Goal: Task Accomplishment & Management: Use online tool/utility

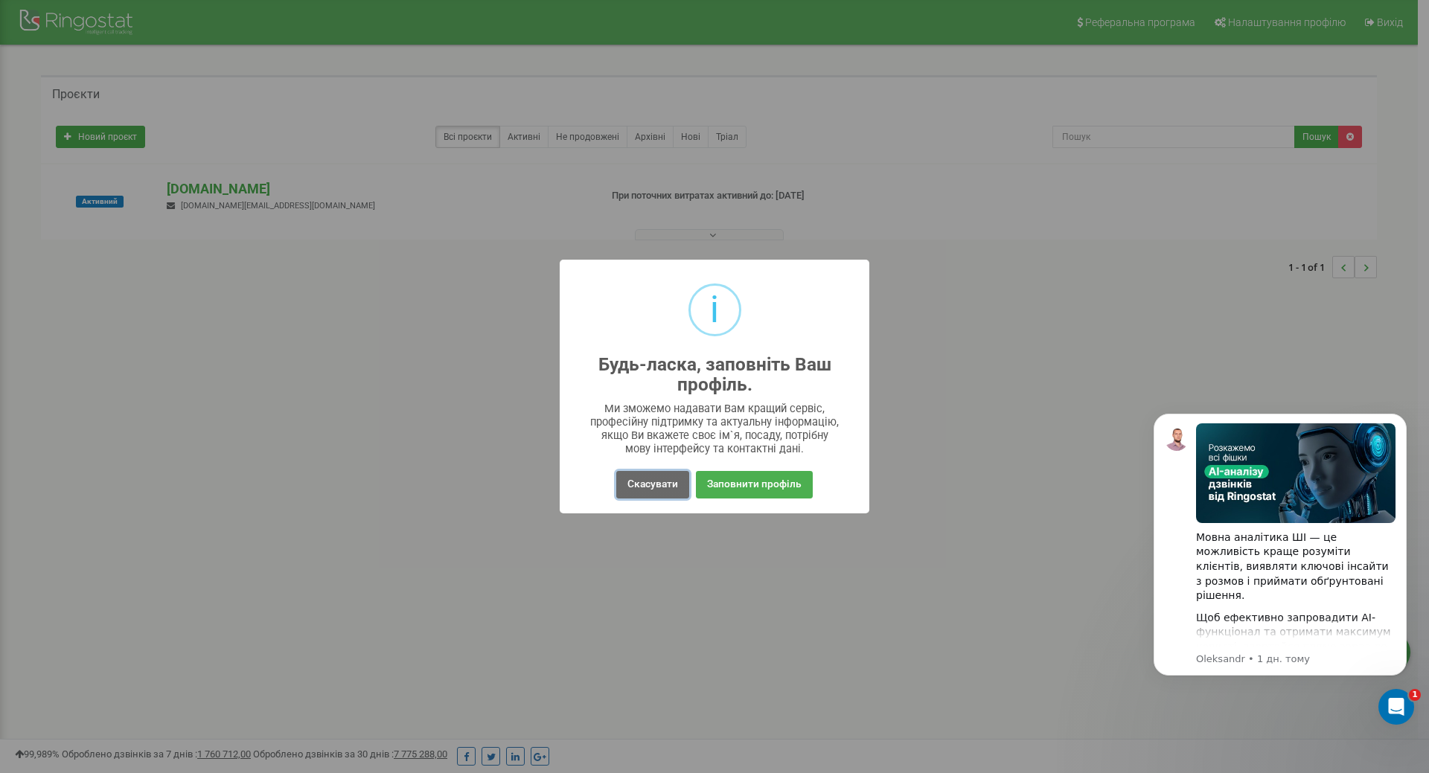
click at [674, 485] on button "Скасувати" at bounding box center [652, 485] width 73 height 28
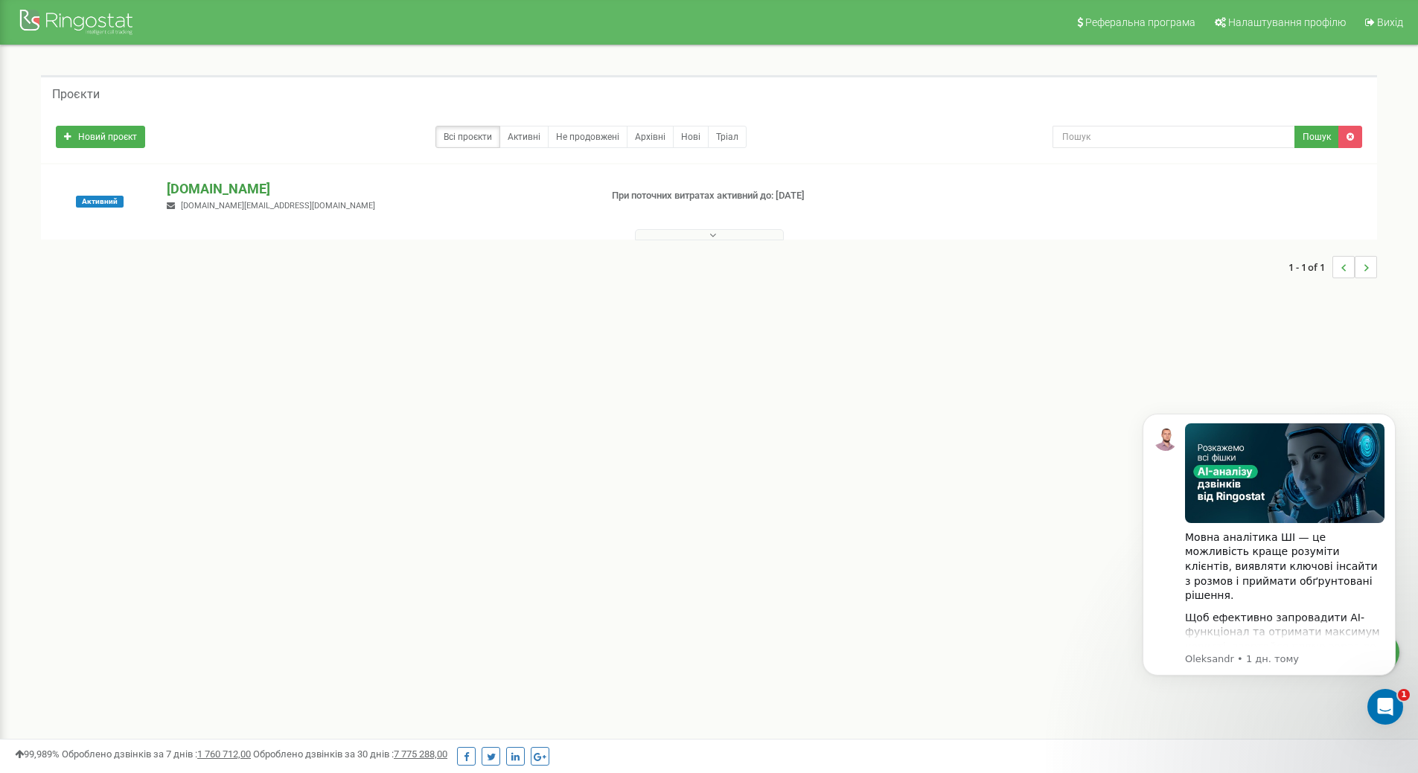
click at [240, 185] on p "[DOMAIN_NAME]" at bounding box center [377, 188] width 421 height 19
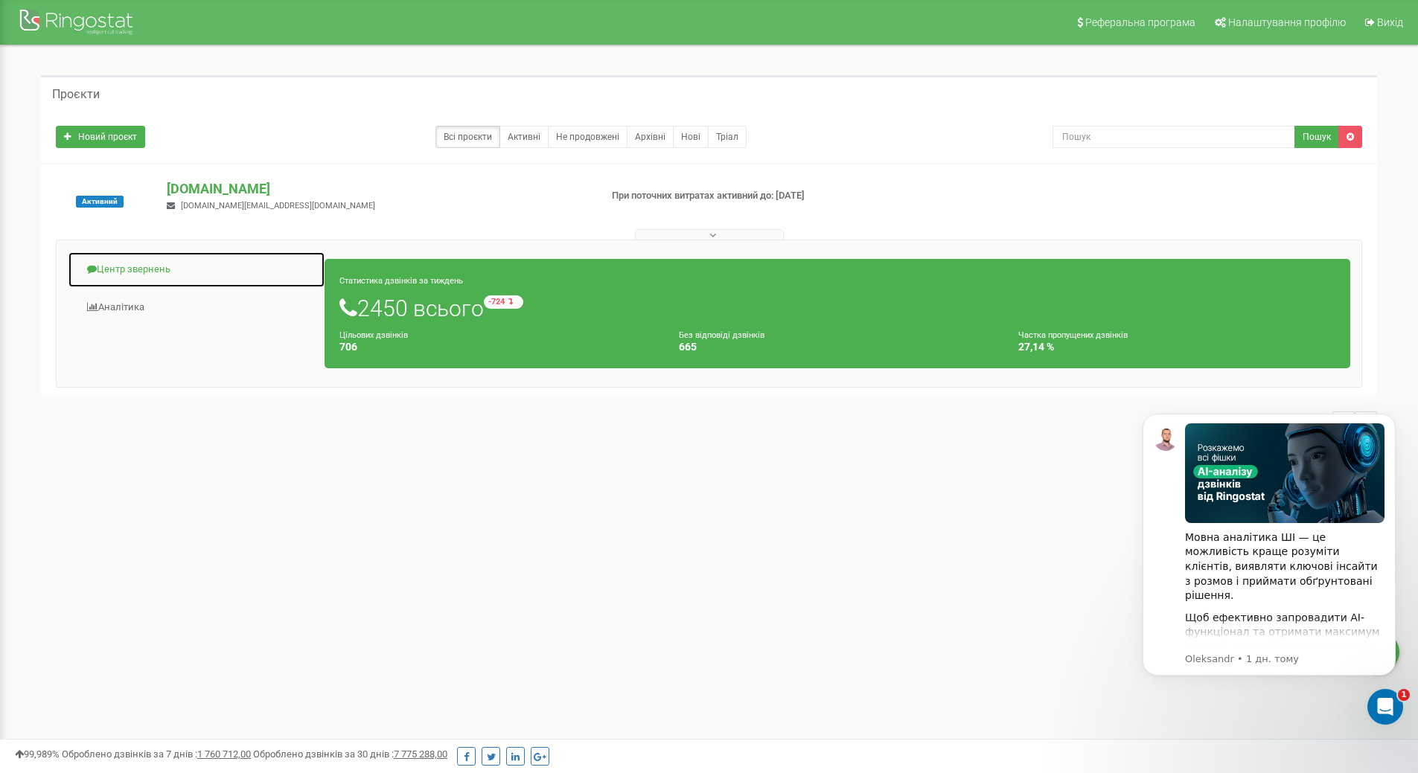
click at [123, 276] on link "Центр звернень" at bounding box center [197, 270] width 258 height 36
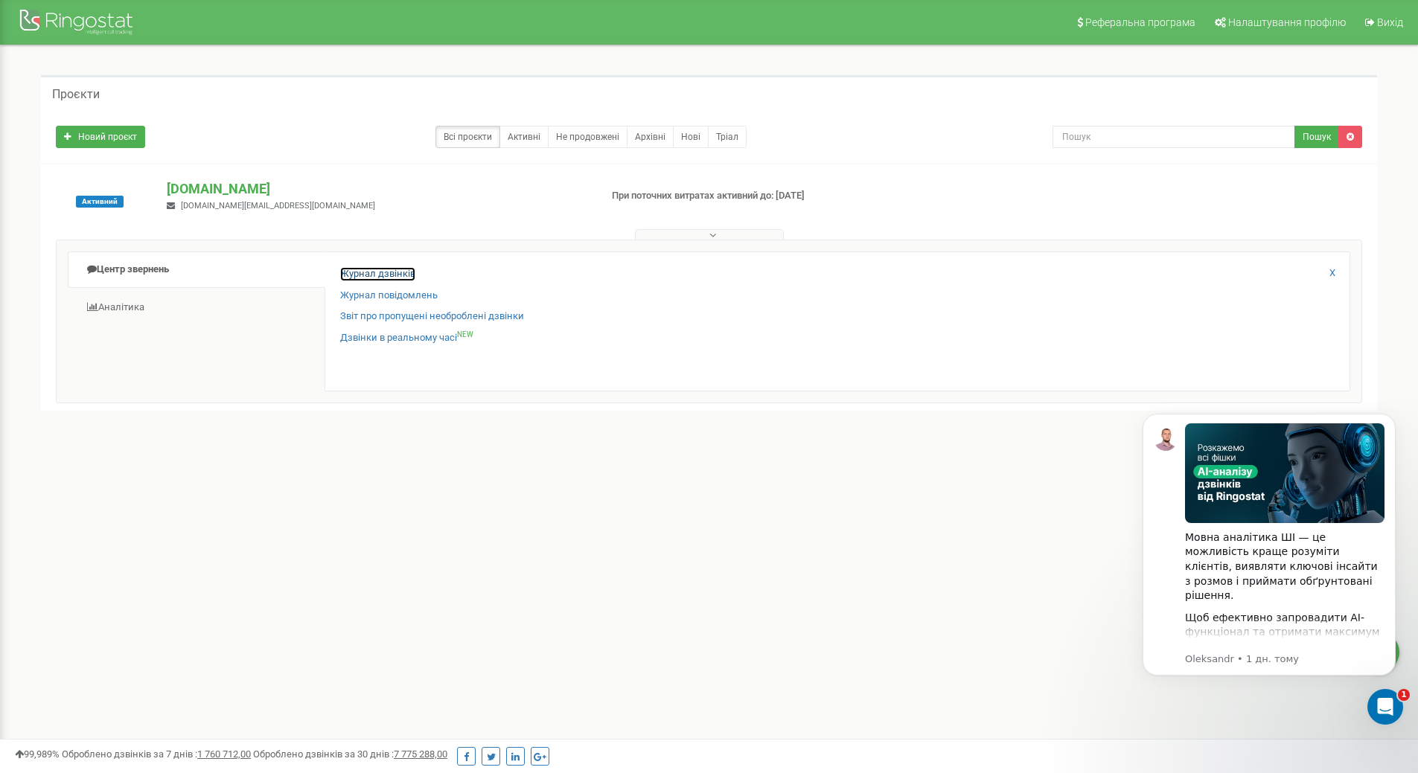
click at [360, 278] on link "Журнал дзвінків" at bounding box center [377, 274] width 75 height 14
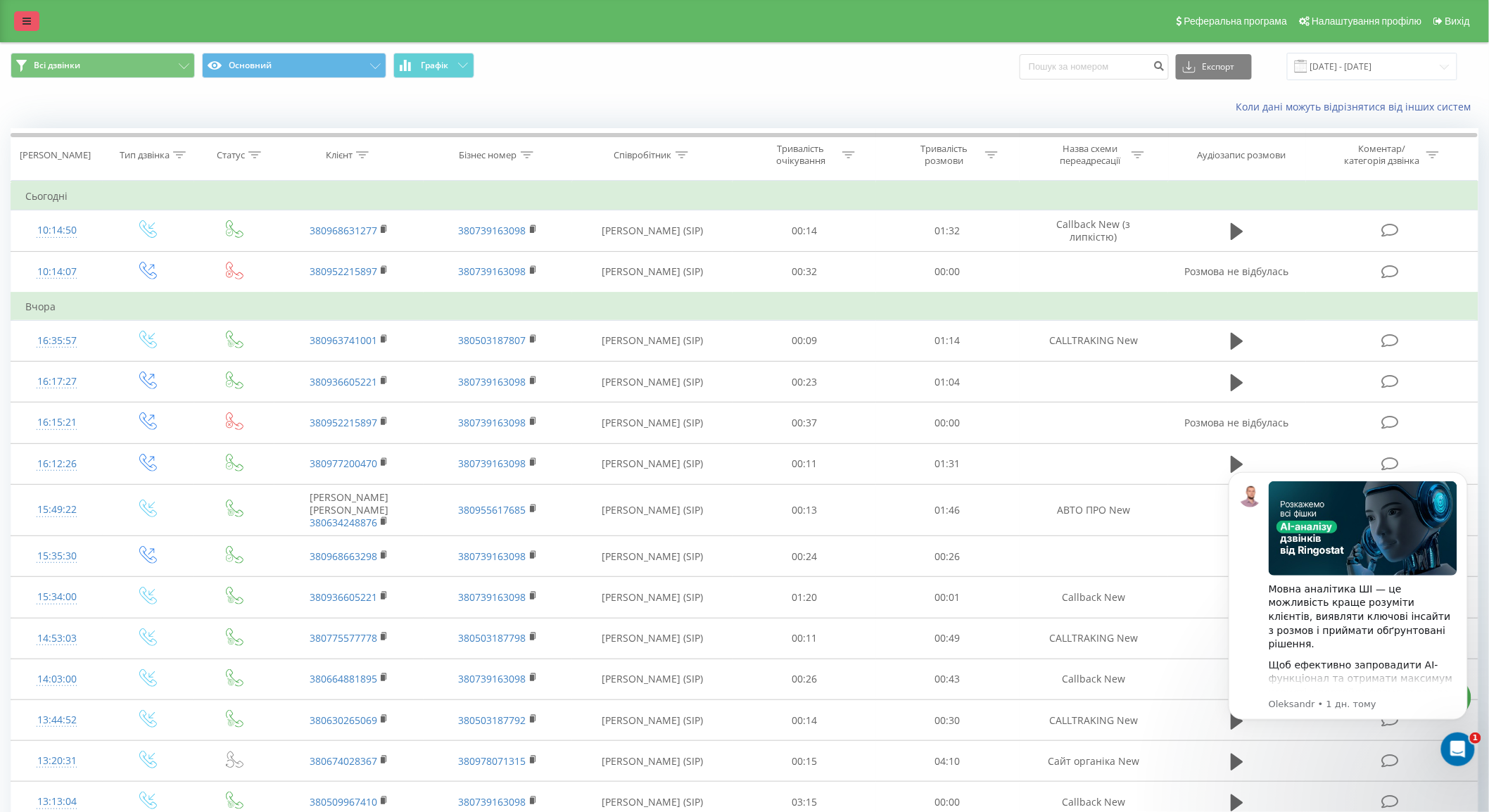
click at [23, 25] on icon at bounding box center [26, 21] width 9 height 9
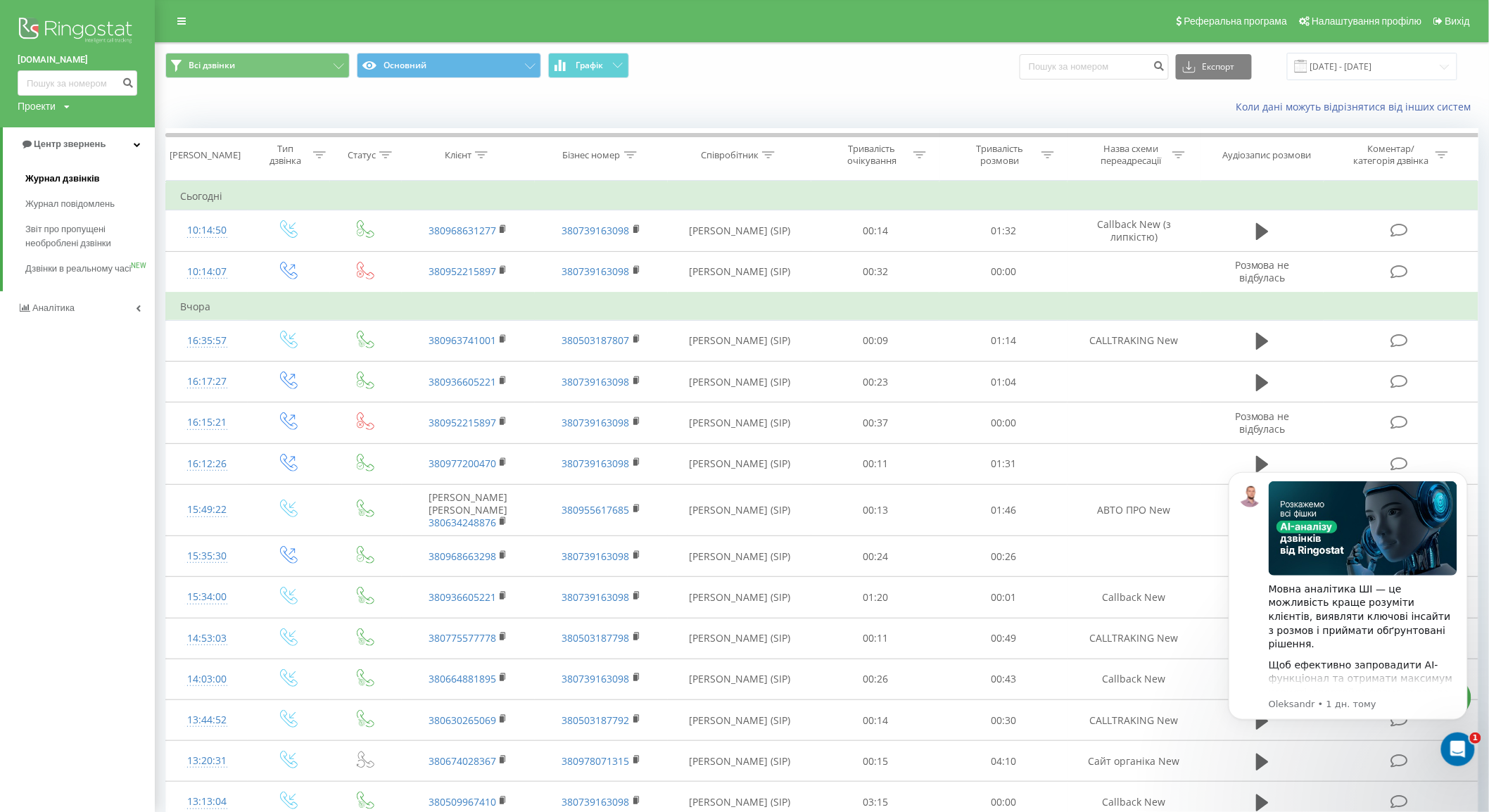
click at [60, 178] on span "Журнал дзвінків" at bounding box center [62, 179] width 75 height 14
click at [80, 240] on span "Звіт про пропущені необроблені дзвінки" at bounding box center [87, 236] width 123 height 28
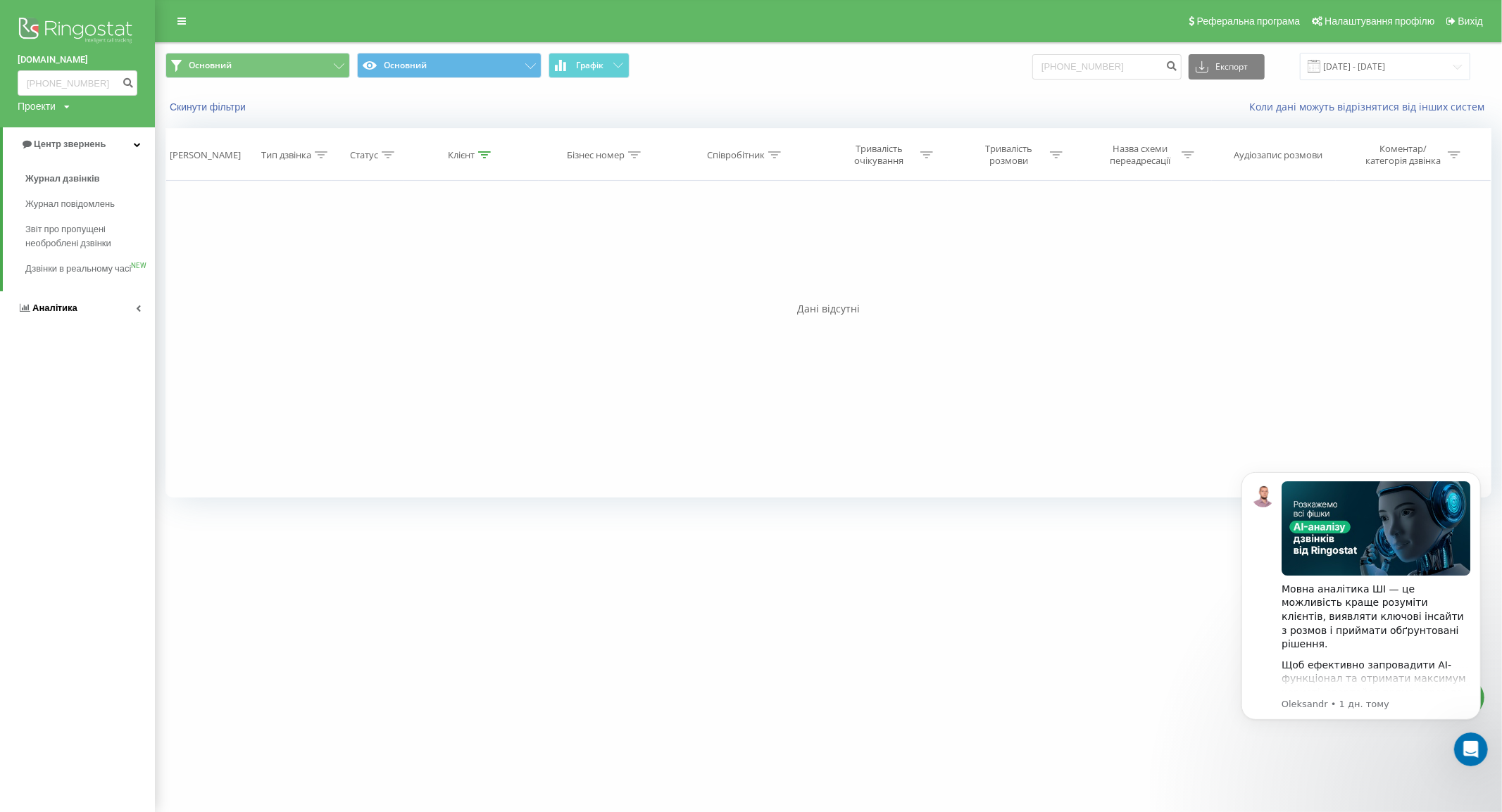
click at [131, 321] on link "Аналiтика" at bounding box center [78, 308] width 155 height 34
click at [136, 175] on link "Аналiтика" at bounding box center [79, 178] width 152 height 34
click at [131, 174] on link "Аналiтика" at bounding box center [78, 178] width 155 height 34
click at [115, 208] on span "Співробітники у реальному часі" at bounding box center [79, 219] width 107 height 28
click at [67, 150] on span "Центр звернень" at bounding box center [61, 144] width 85 height 14
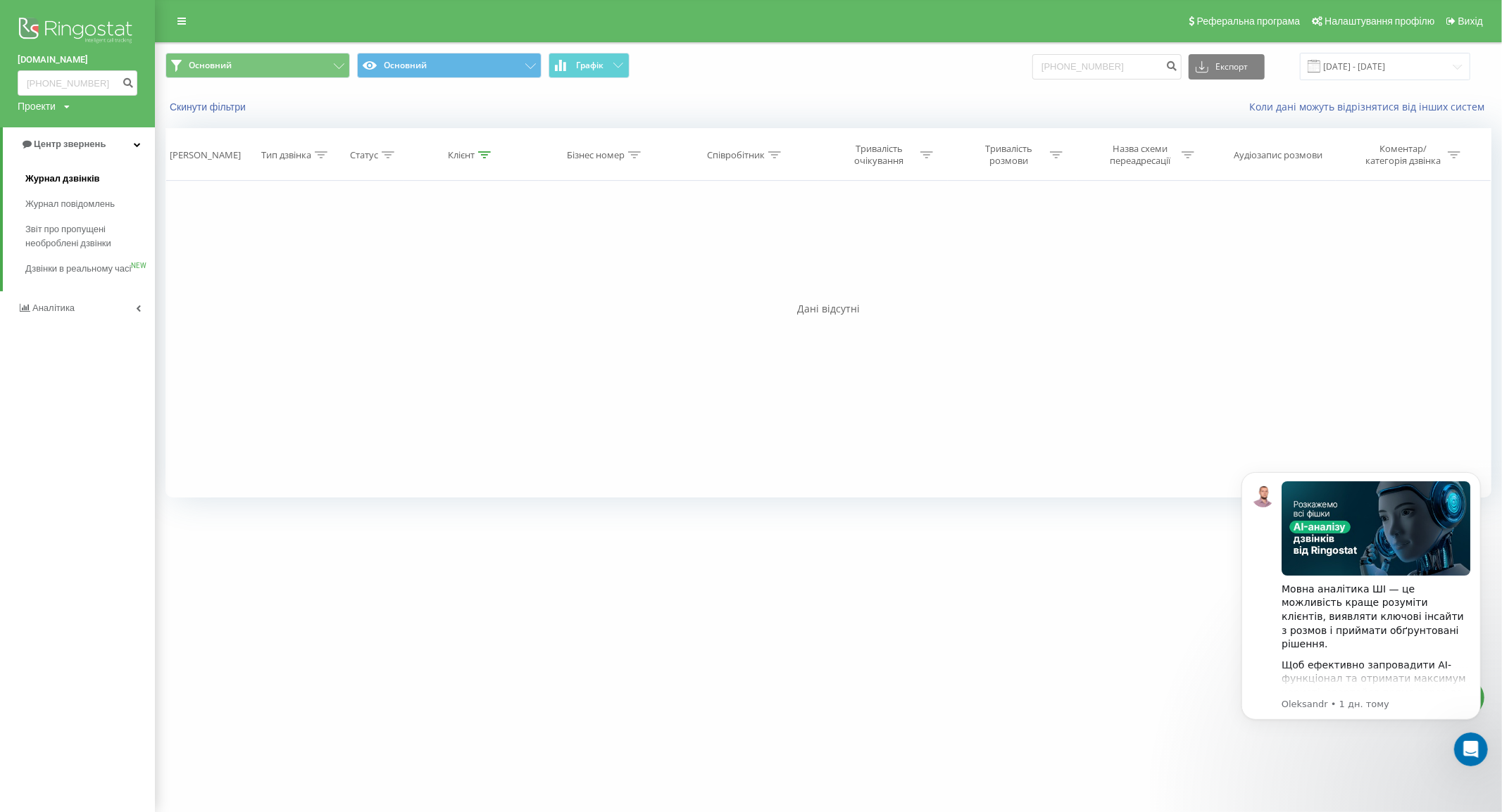
click at [67, 178] on span "Журнал дзвінків" at bounding box center [62, 179] width 75 height 14
